Goal: Task Accomplishment & Management: Use online tool/utility

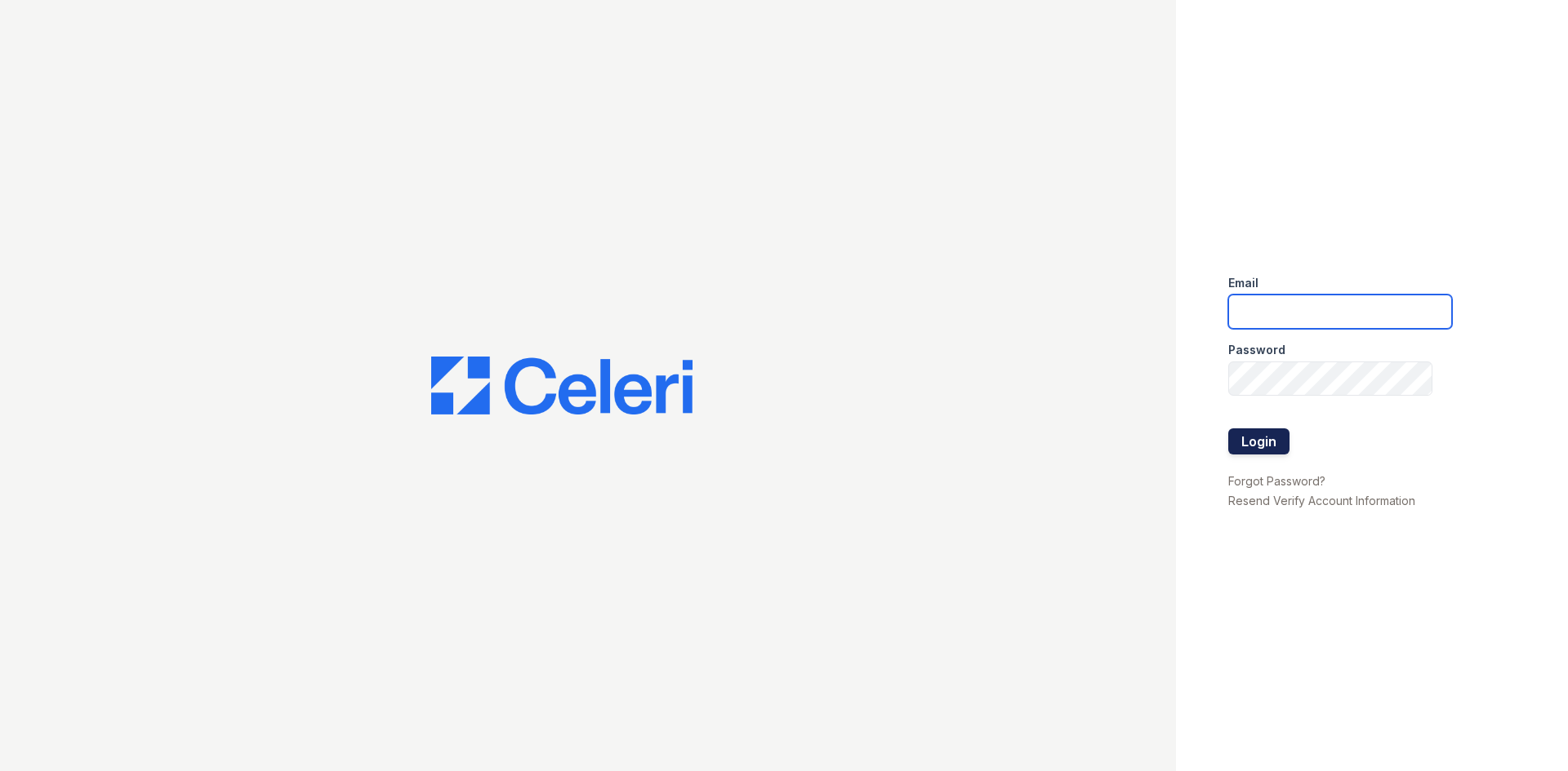
type input "[EMAIL_ADDRESS][DOMAIN_NAME]"
click at [1254, 445] on button "Login" at bounding box center [1259, 442] width 61 height 26
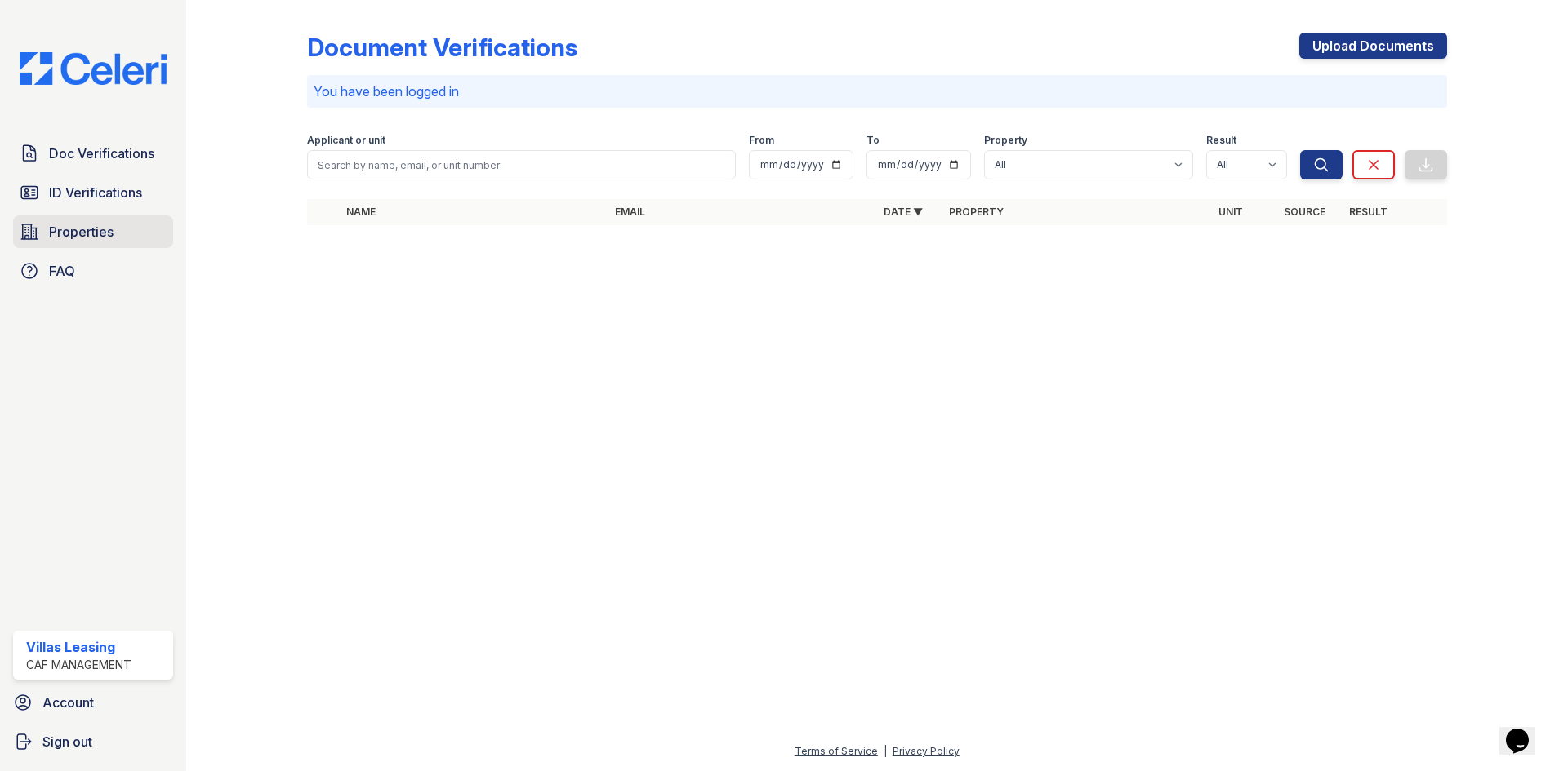
click at [84, 238] on span "Properties" at bounding box center [81, 231] width 65 height 20
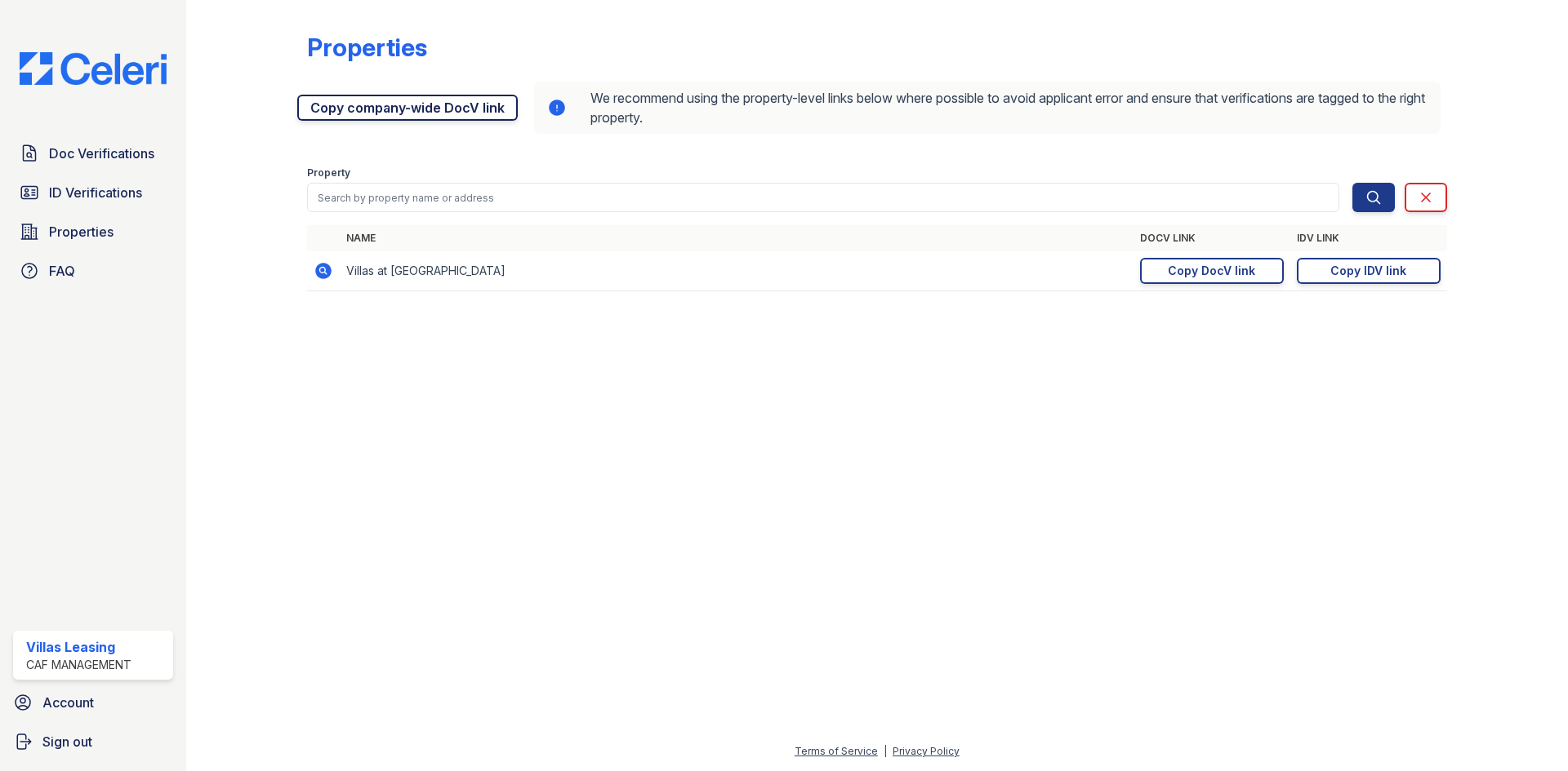
click at [432, 103] on link "Copy company-wide DocV link" at bounding box center [407, 108] width 220 height 26
click at [1403, 275] on div "Copy IDV link" at bounding box center [1368, 271] width 76 height 16
